Goal: Transaction & Acquisition: Purchase product/service

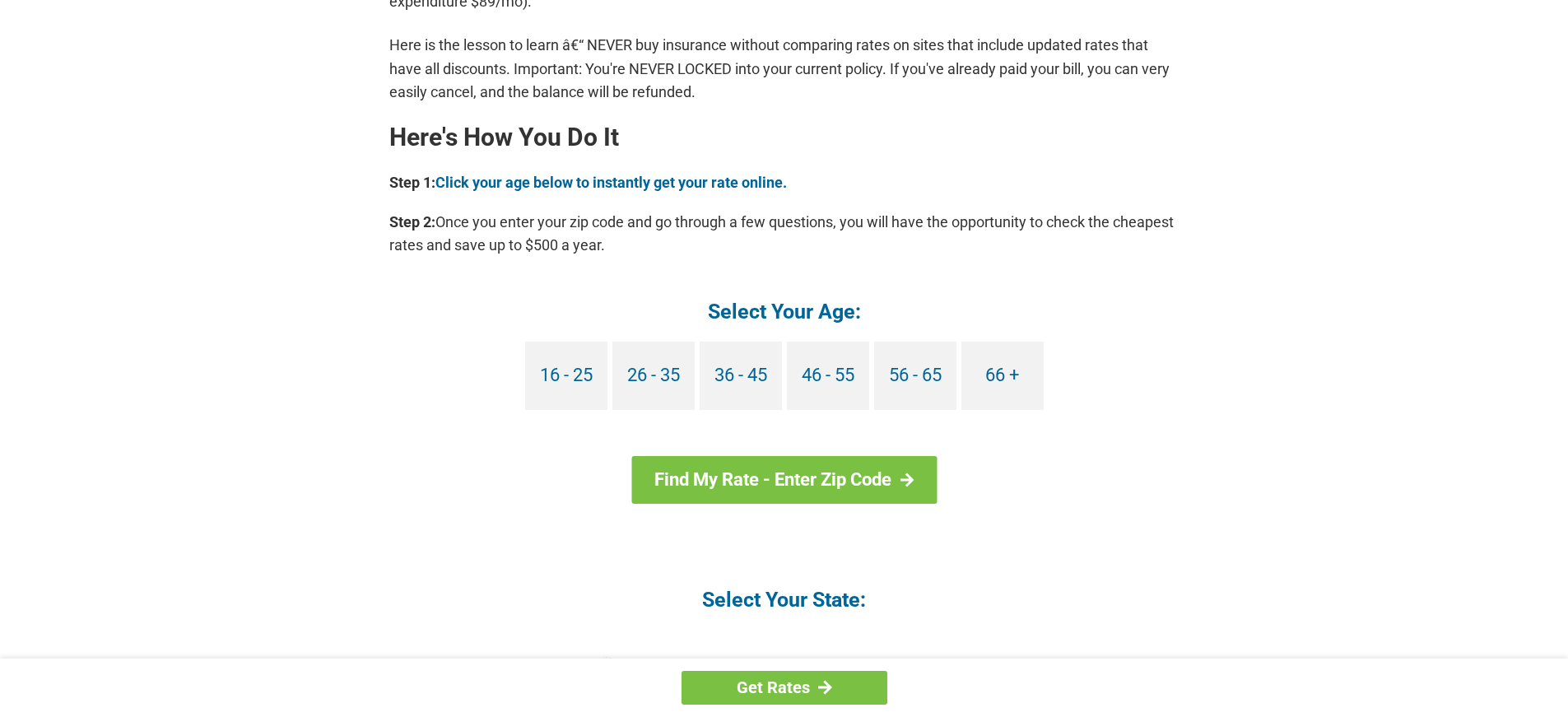
scroll to position [1399, 0]
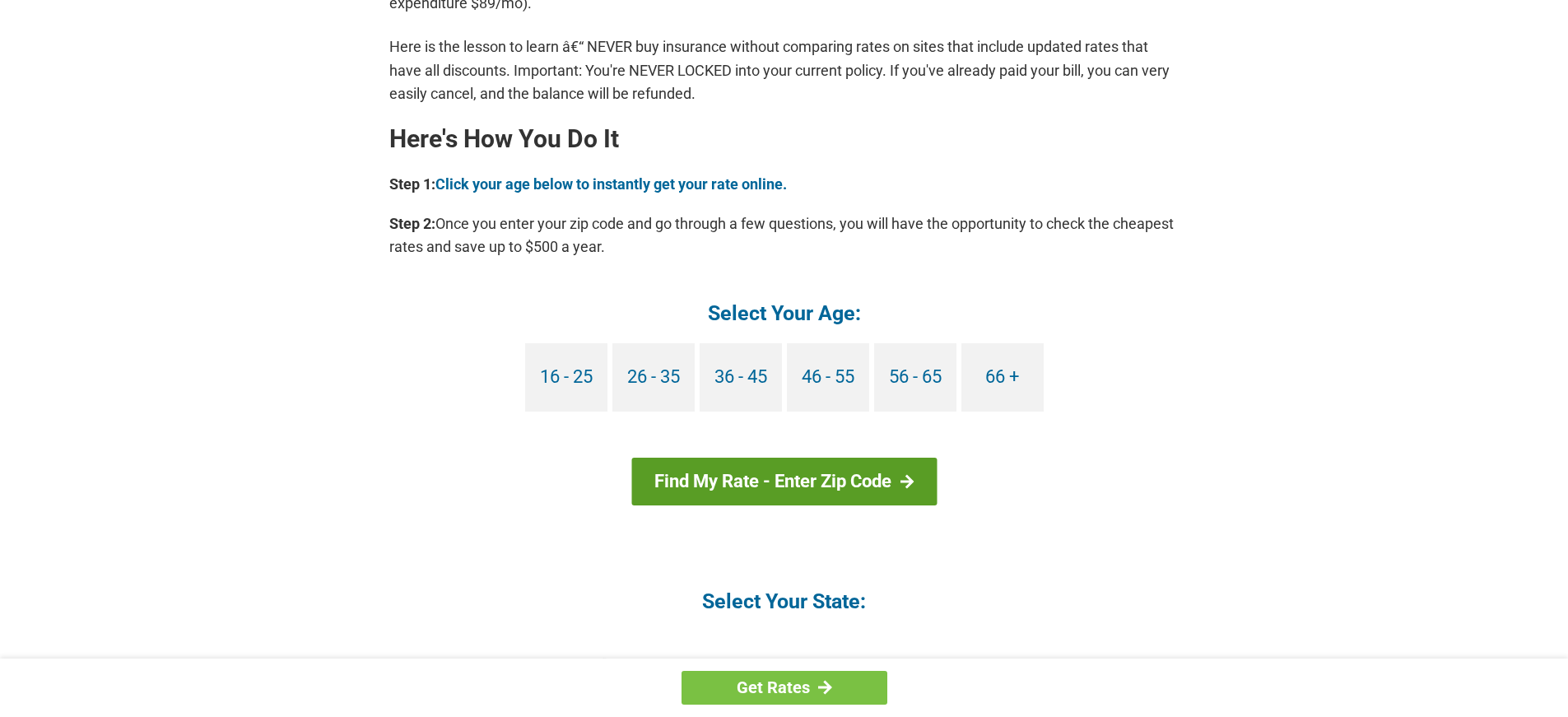
click at [902, 481] on div at bounding box center [906, 481] width 14 height 15
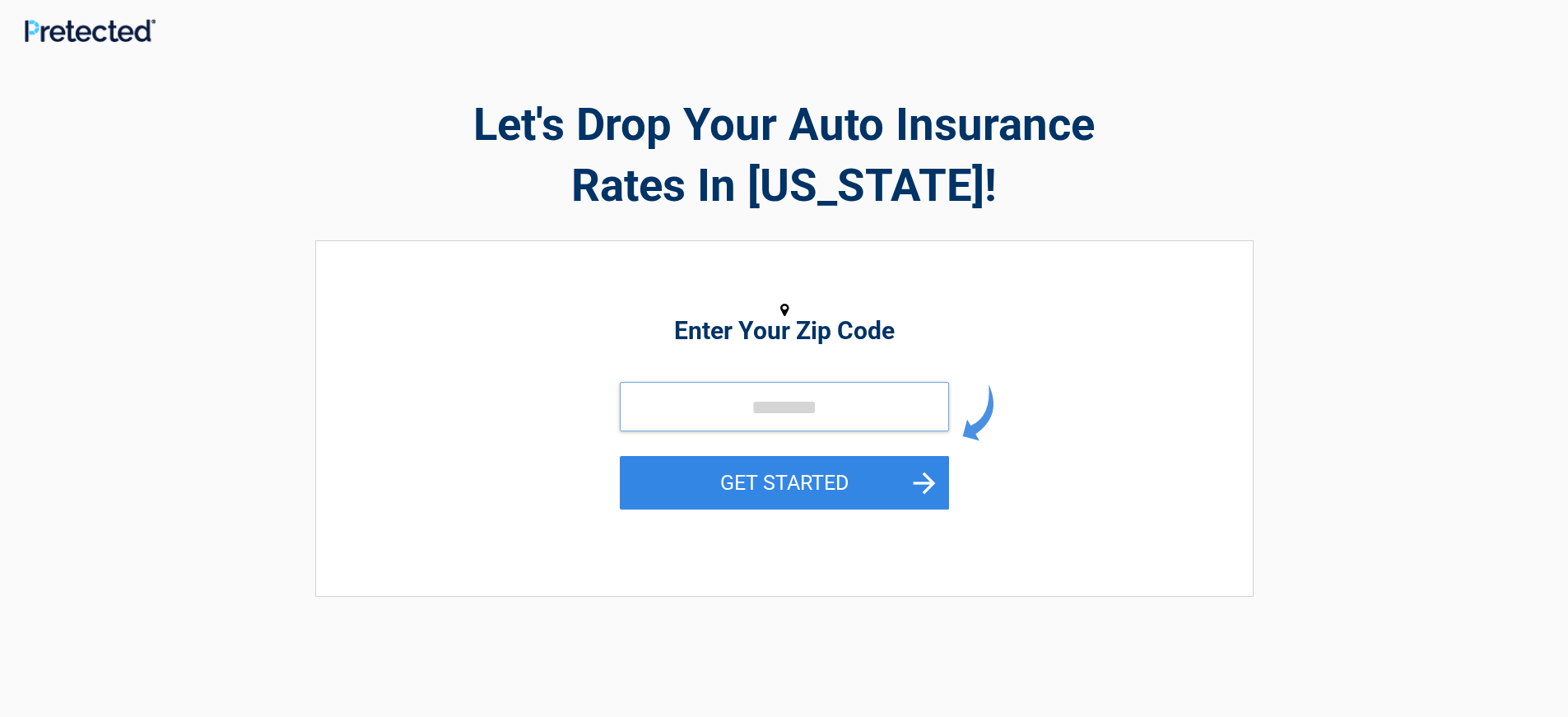
click at [645, 414] on input "tel" at bounding box center [784, 407] width 329 height 49
type input "*****"
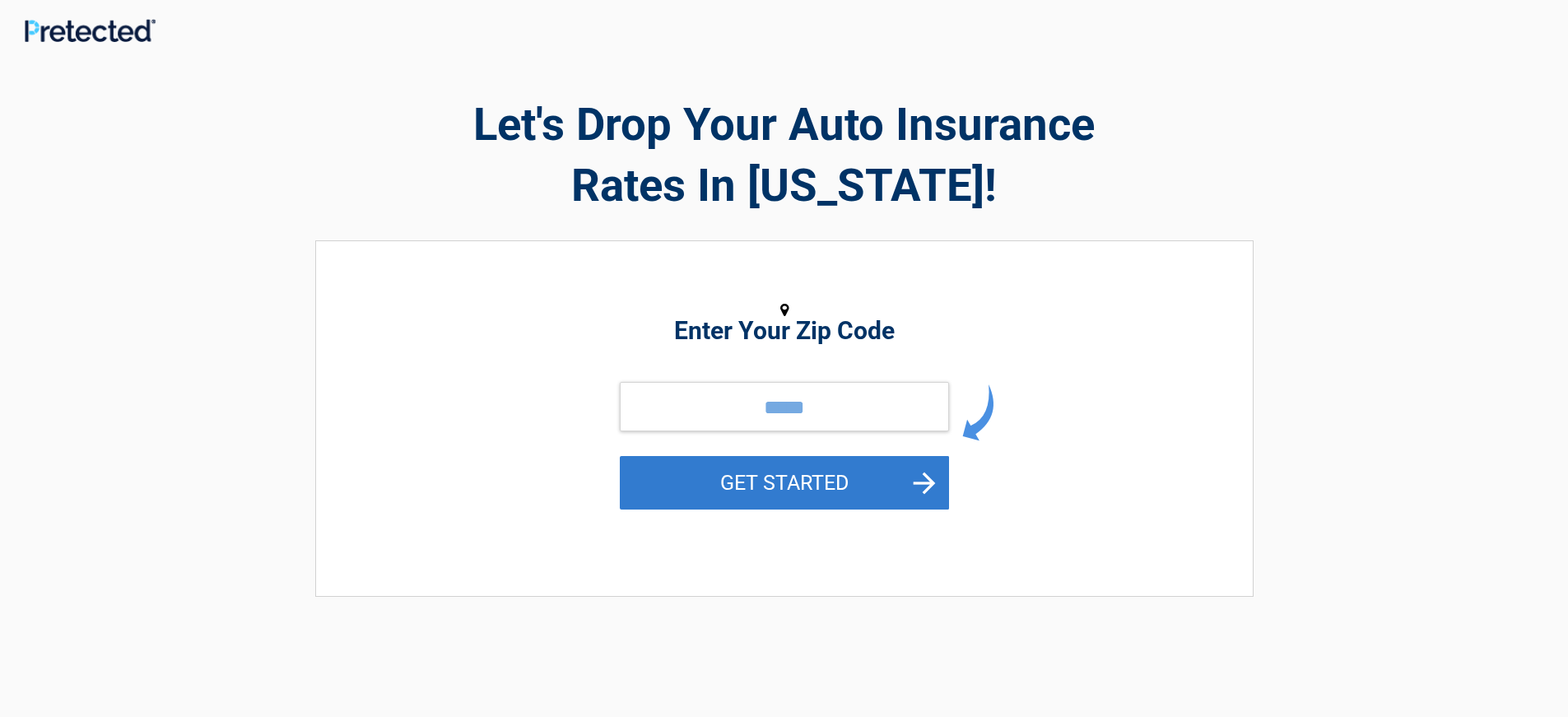
click at [756, 486] on button "GET STARTED" at bounding box center [784, 482] width 329 height 54
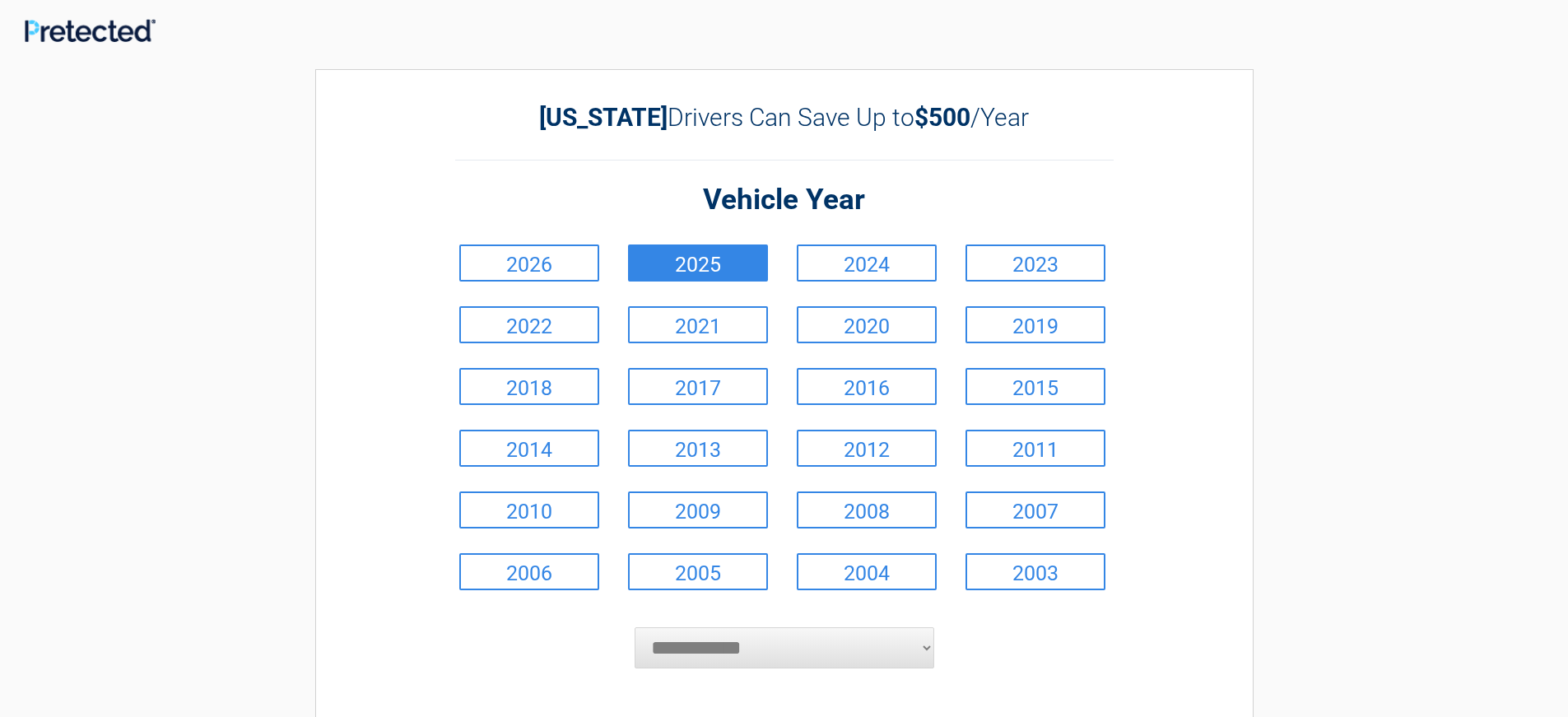
click at [717, 262] on link "2025" at bounding box center [698, 263] width 140 height 37
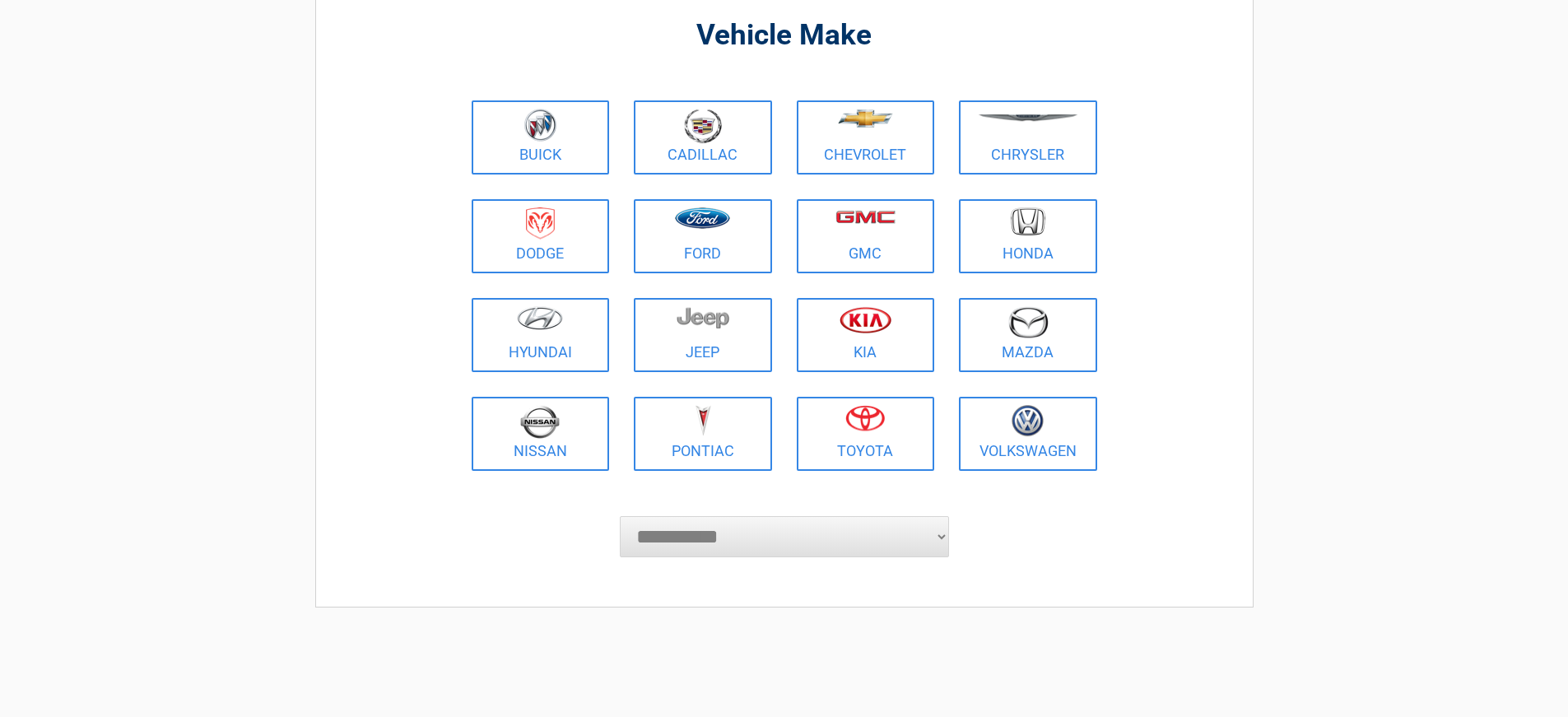
scroll to position [165, 0]
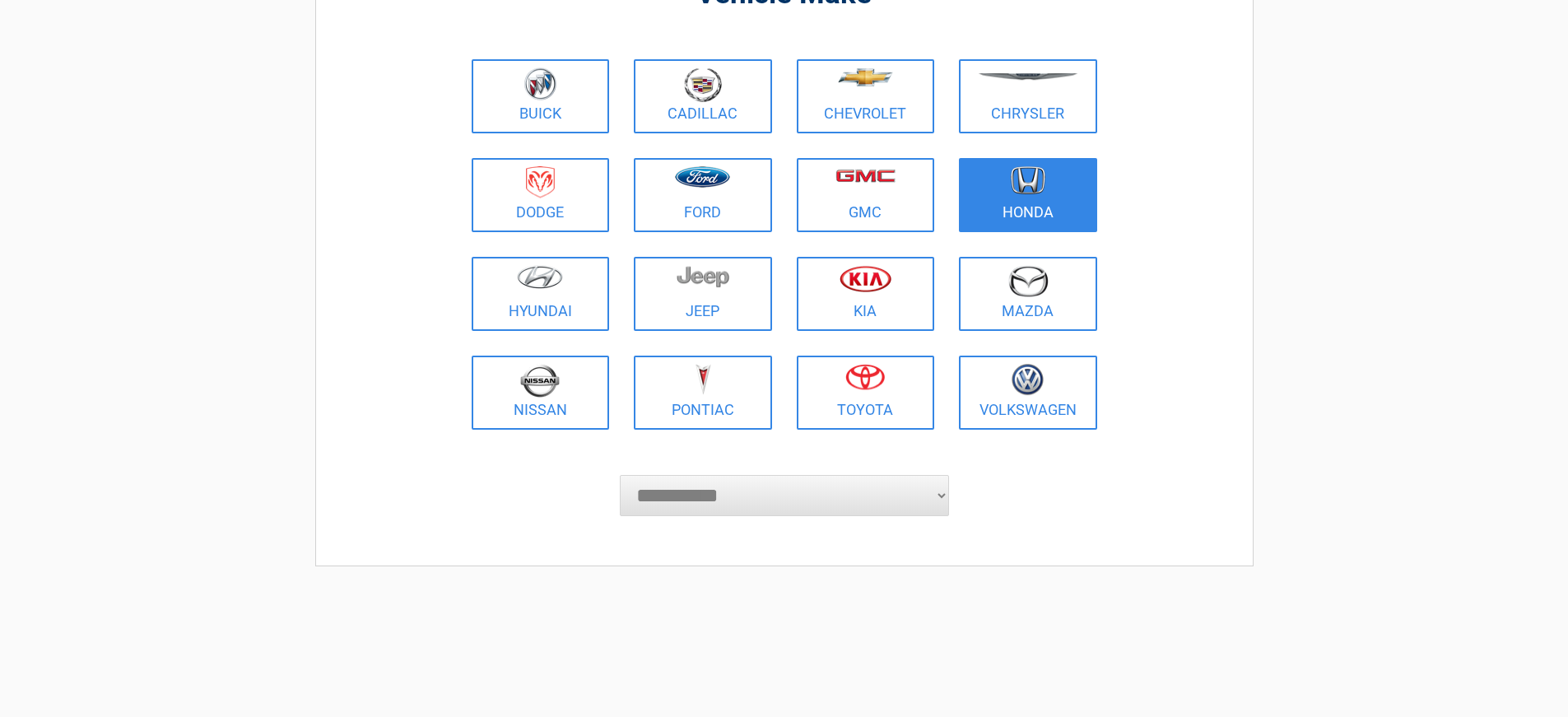
click at [1025, 195] on figure at bounding box center [1028, 185] width 118 height 37
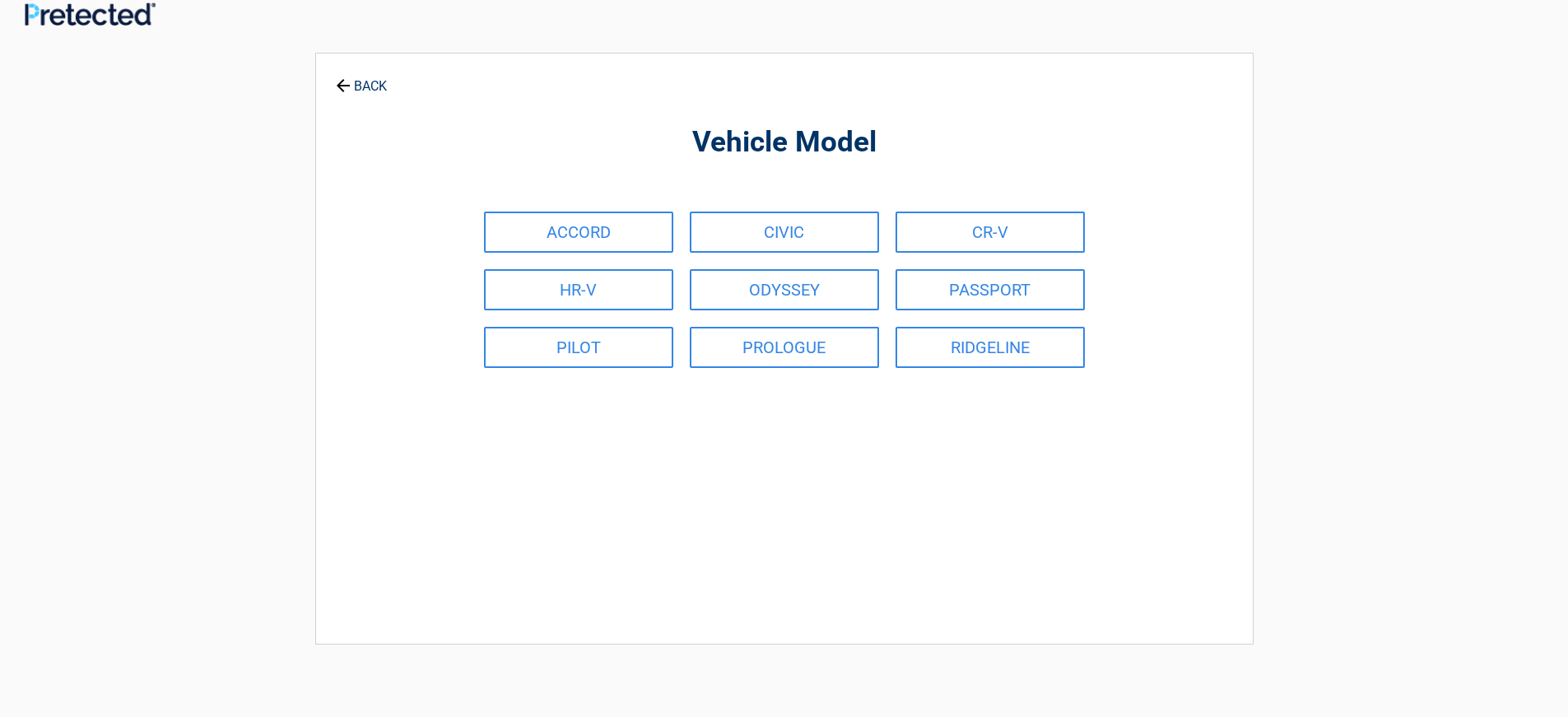
scroll to position [0, 0]
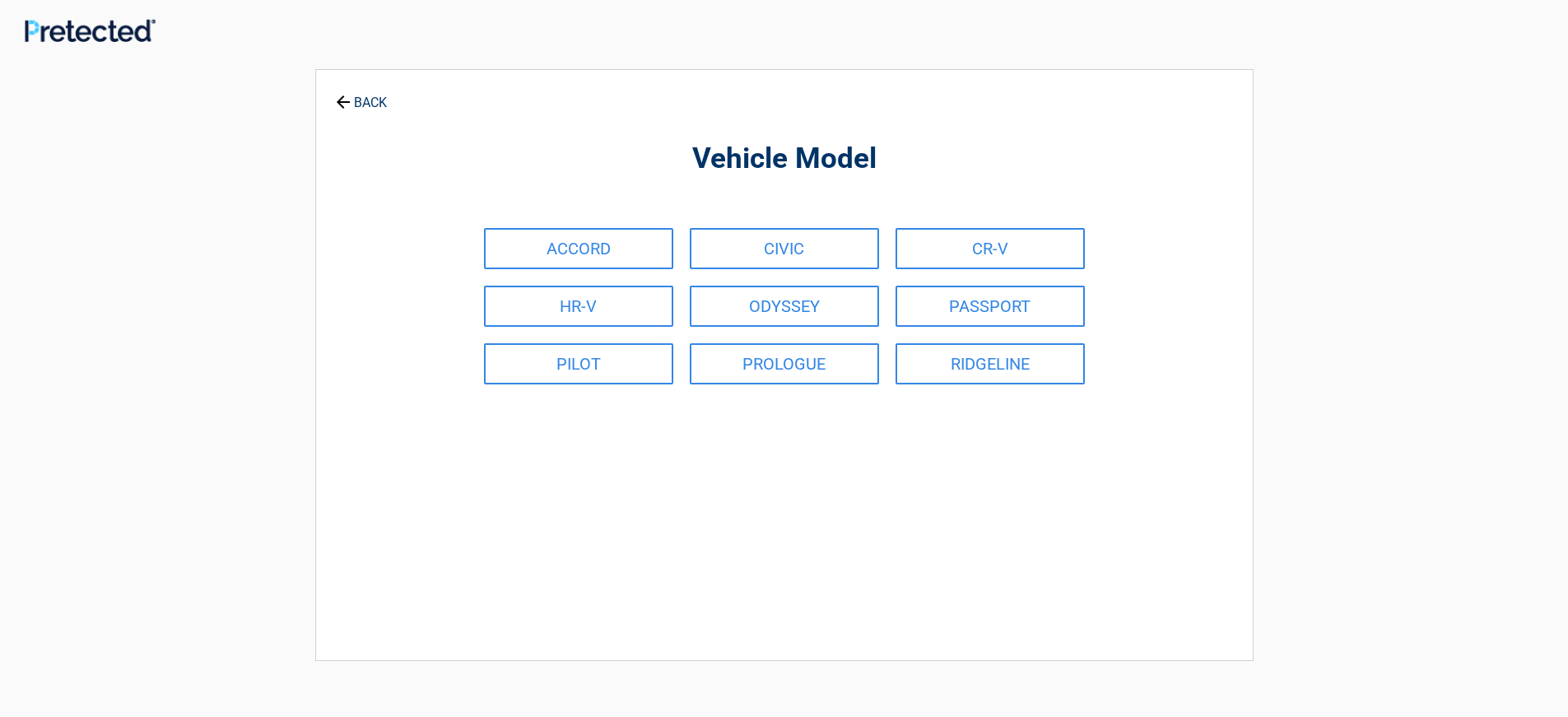
click at [905, 441] on div "Vehicle Model ACCORD CIVIC CR-V HR-V ODYSSEY PASSPORT PILOT PROLOGUE RIDGELINE" at bounding box center [784, 357] width 755 height 540
click at [371, 96] on link "BACK" at bounding box center [360, 96] width 57 height 29
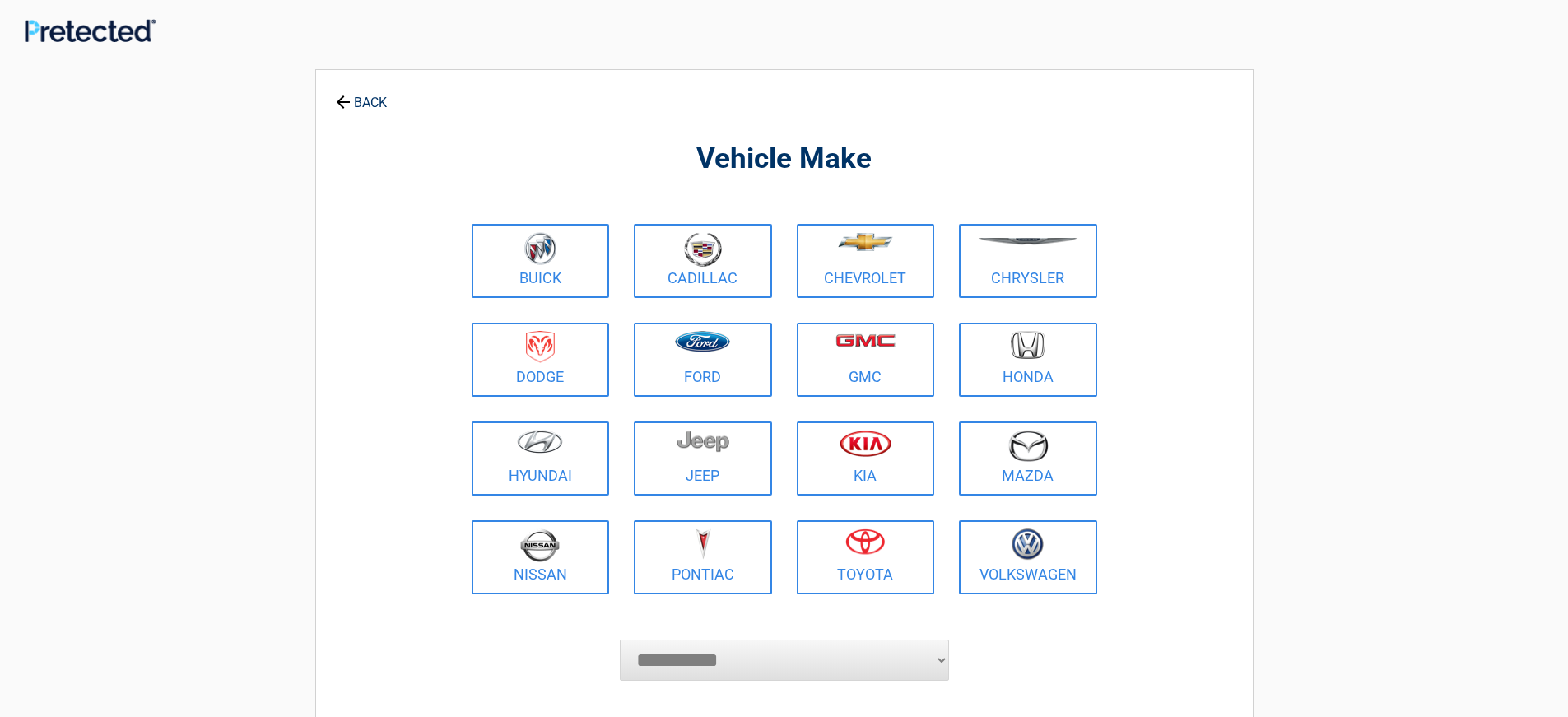
click at [383, 99] on link "BACK" at bounding box center [360, 96] width 57 height 29
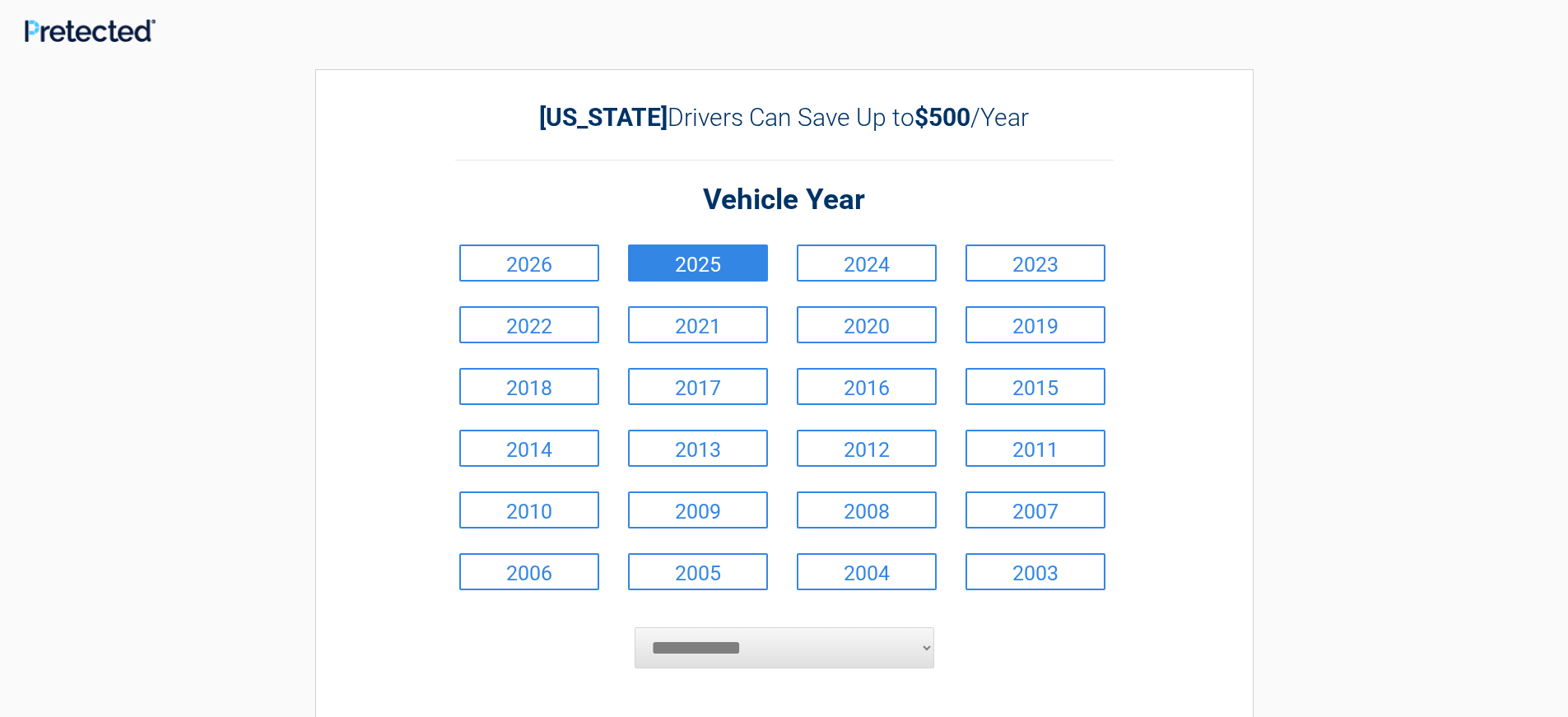
click at [697, 257] on link "2025" at bounding box center [698, 263] width 140 height 37
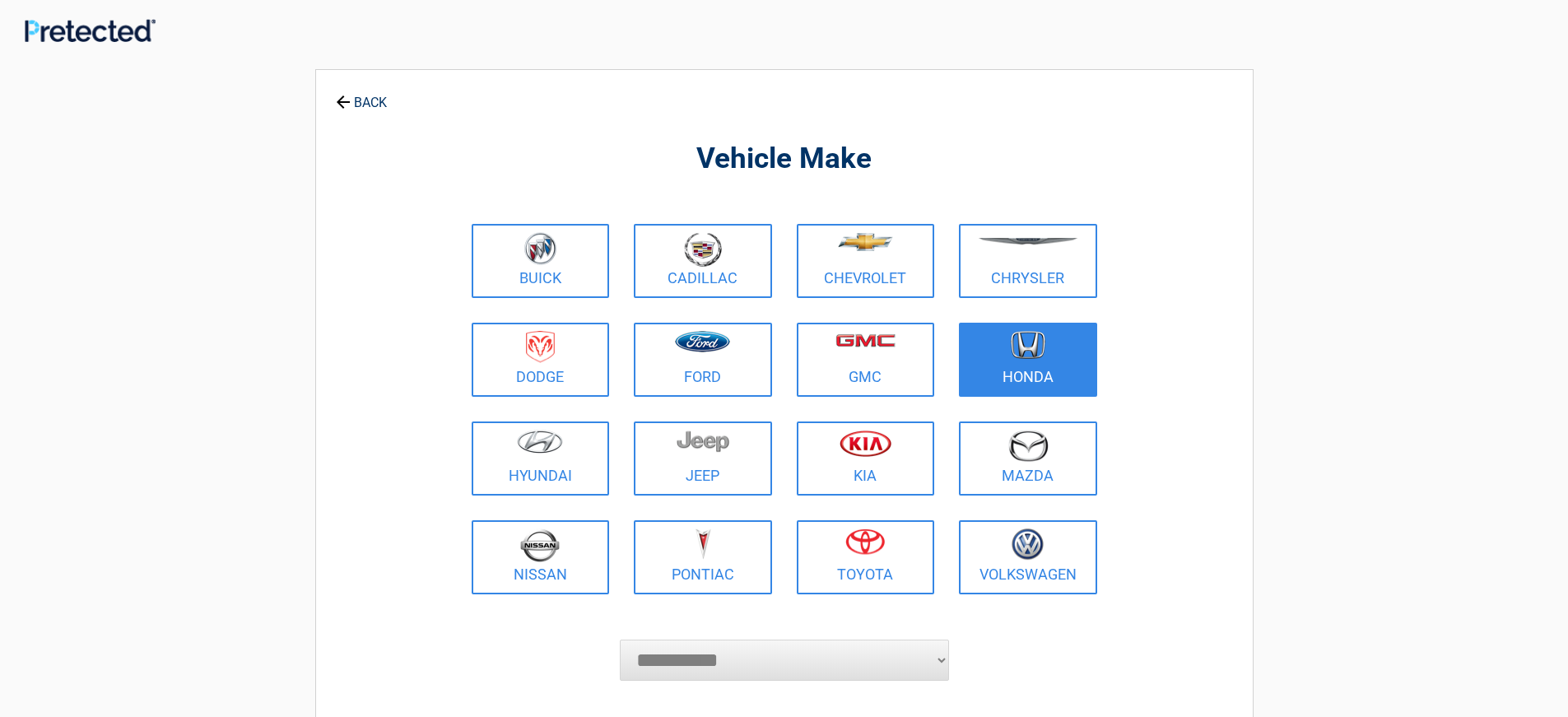
click at [996, 353] on figure at bounding box center [1028, 349] width 118 height 37
